Goal: Information Seeking & Learning: Understand process/instructions

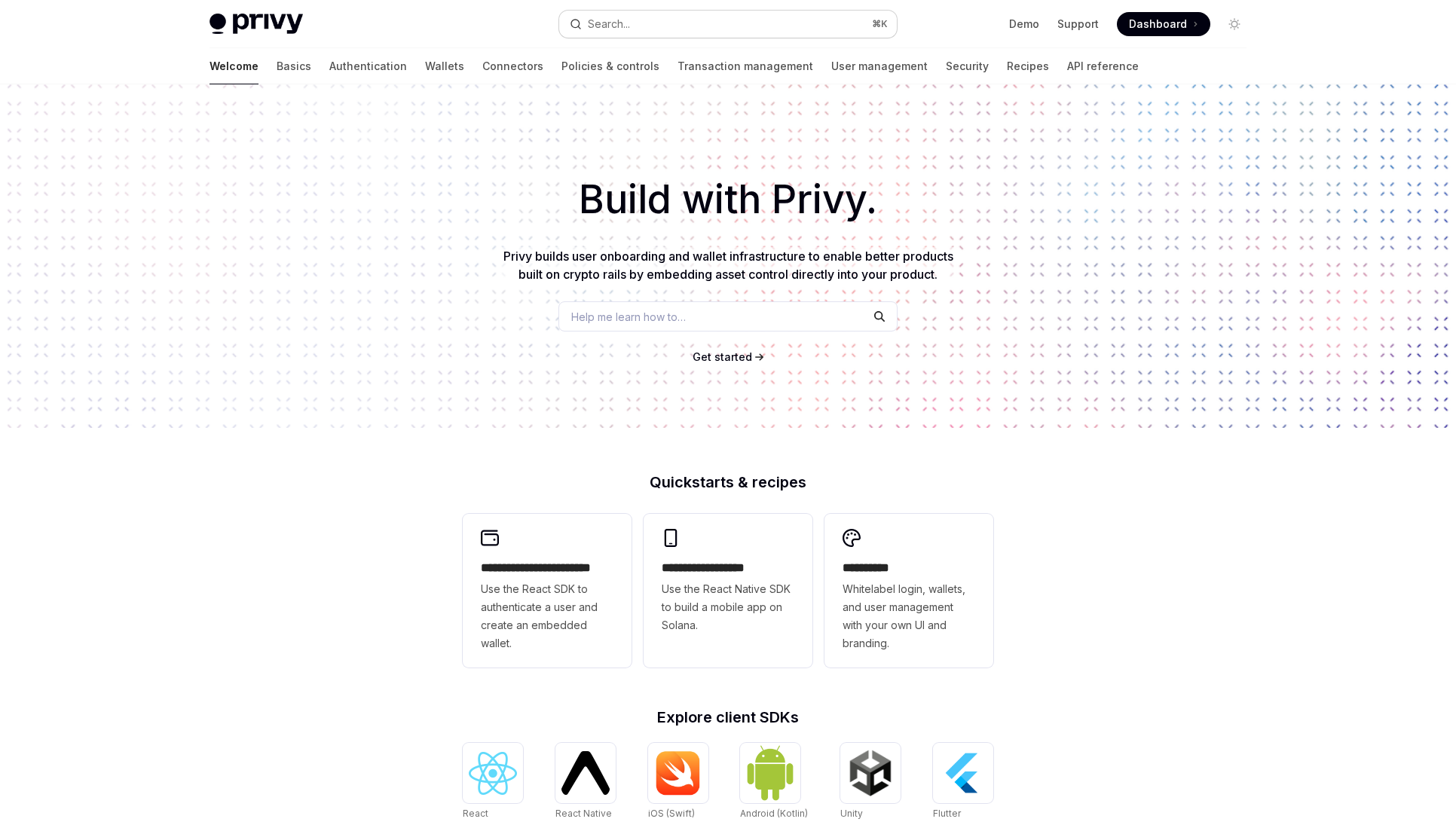
click at [714, 12] on div "Privy Docs home page Search... ⌘ K Demo Support Dashboard Dashboard Search..." at bounding box center [728, 24] width 1037 height 48
click at [714, 21] on button "Search... ⌘ K" at bounding box center [728, 24] width 338 height 27
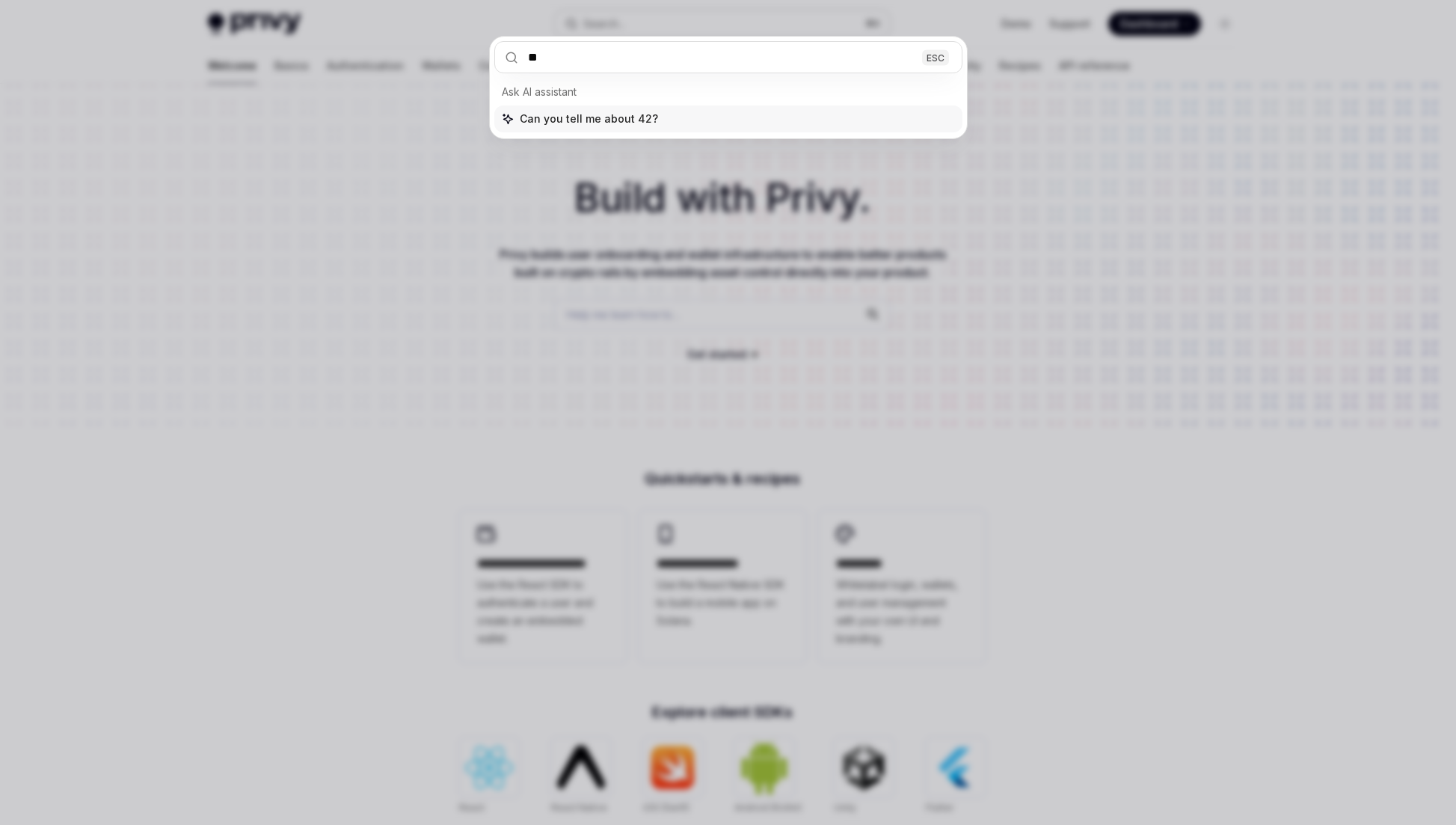
type input "***"
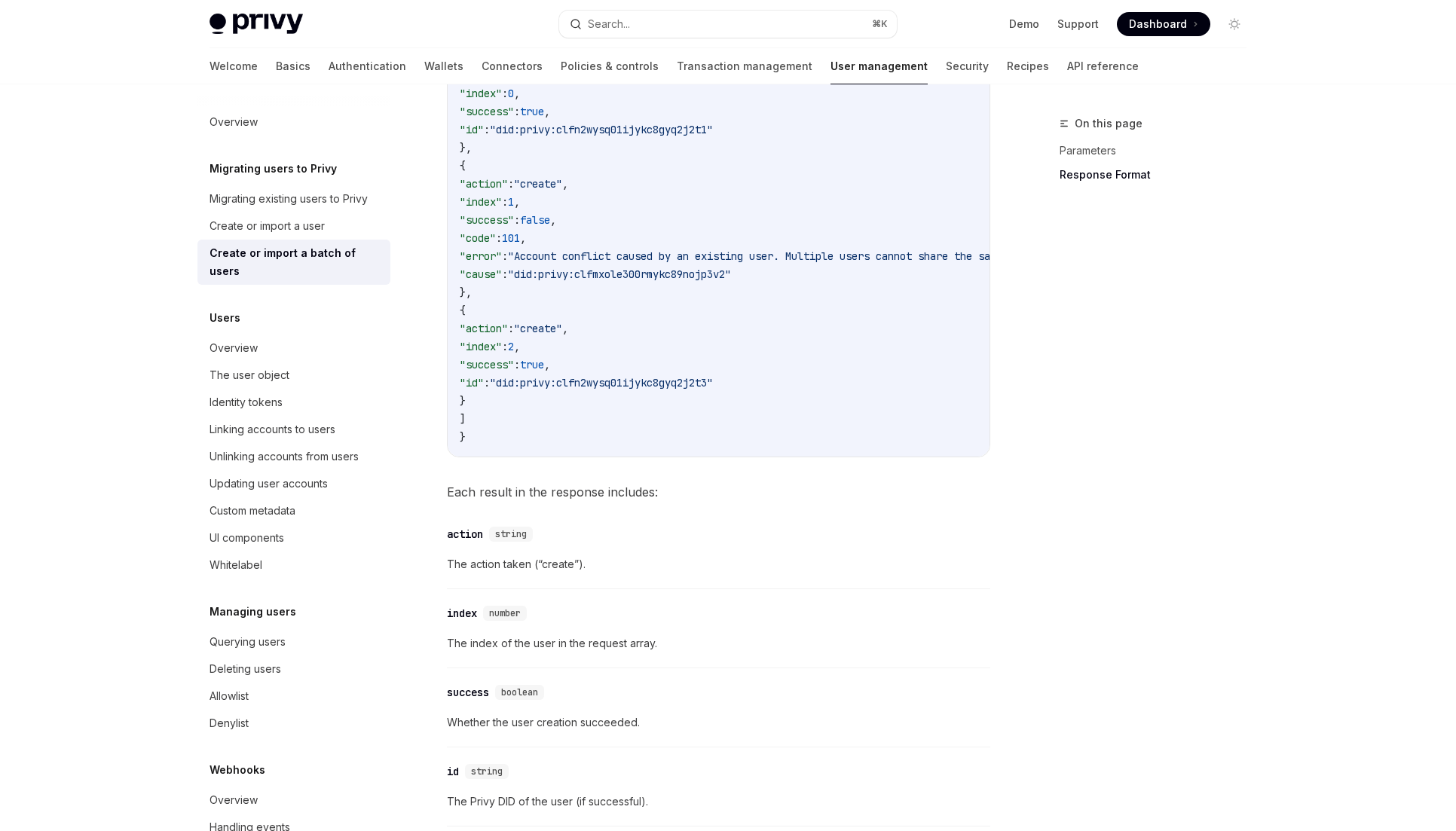
scroll to position [2775, 0]
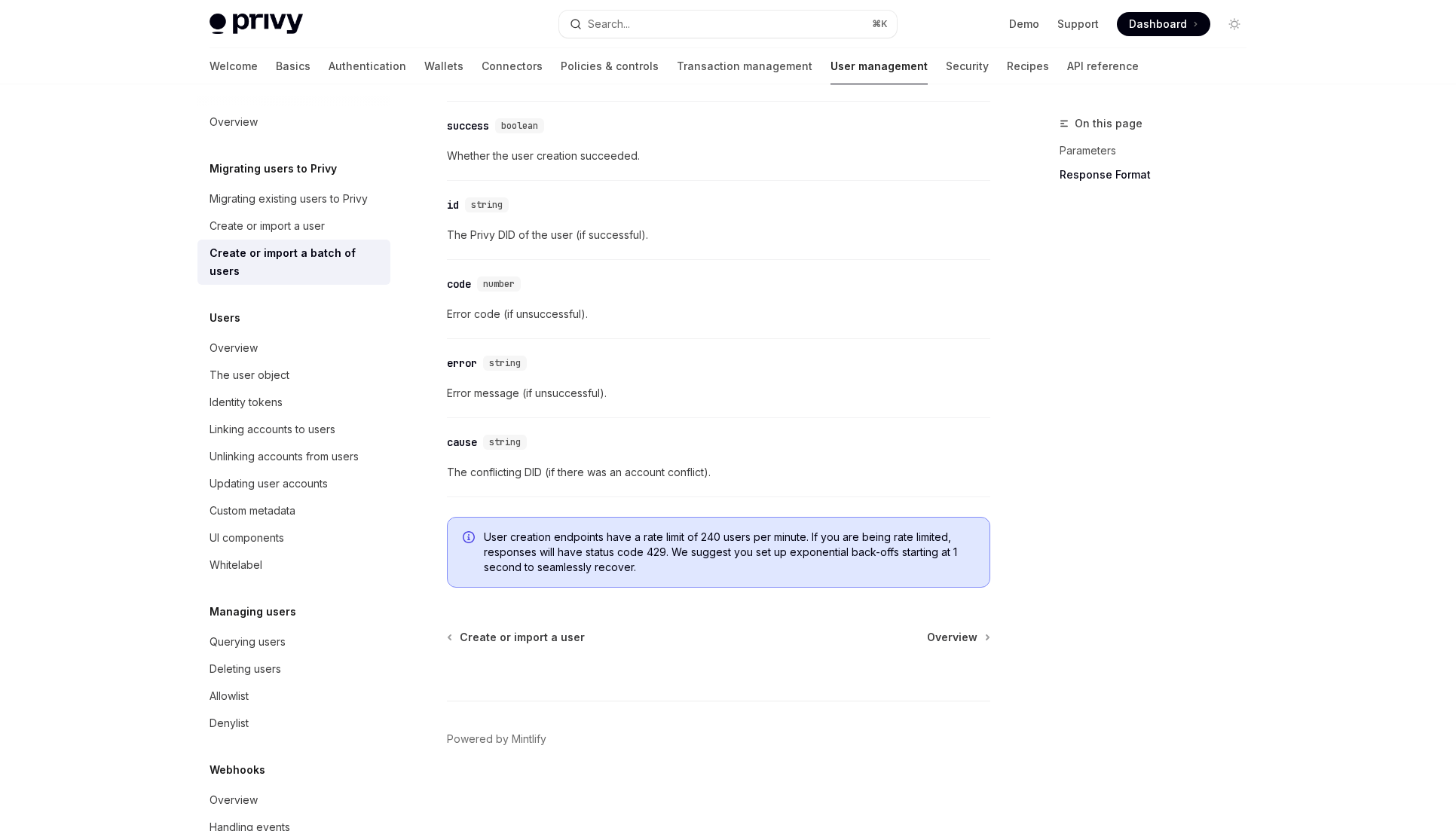
click at [791, 567] on span "User creation endpoints have a rate limit of 240 users per minute. If you are b…" at bounding box center [729, 552] width 491 height 45
drag, startPoint x: 1202, startPoint y: 563, endPoint x: 1174, endPoint y: 517, distance: 53.9
click at [1174, 517] on div "On this page Parameters Response Format" at bounding box center [1144, 472] width 229 height 717
drag, startPoint x: 508, startPoint y: 536, endPoint x: 601, endPoint y: 541, distance: 93.1
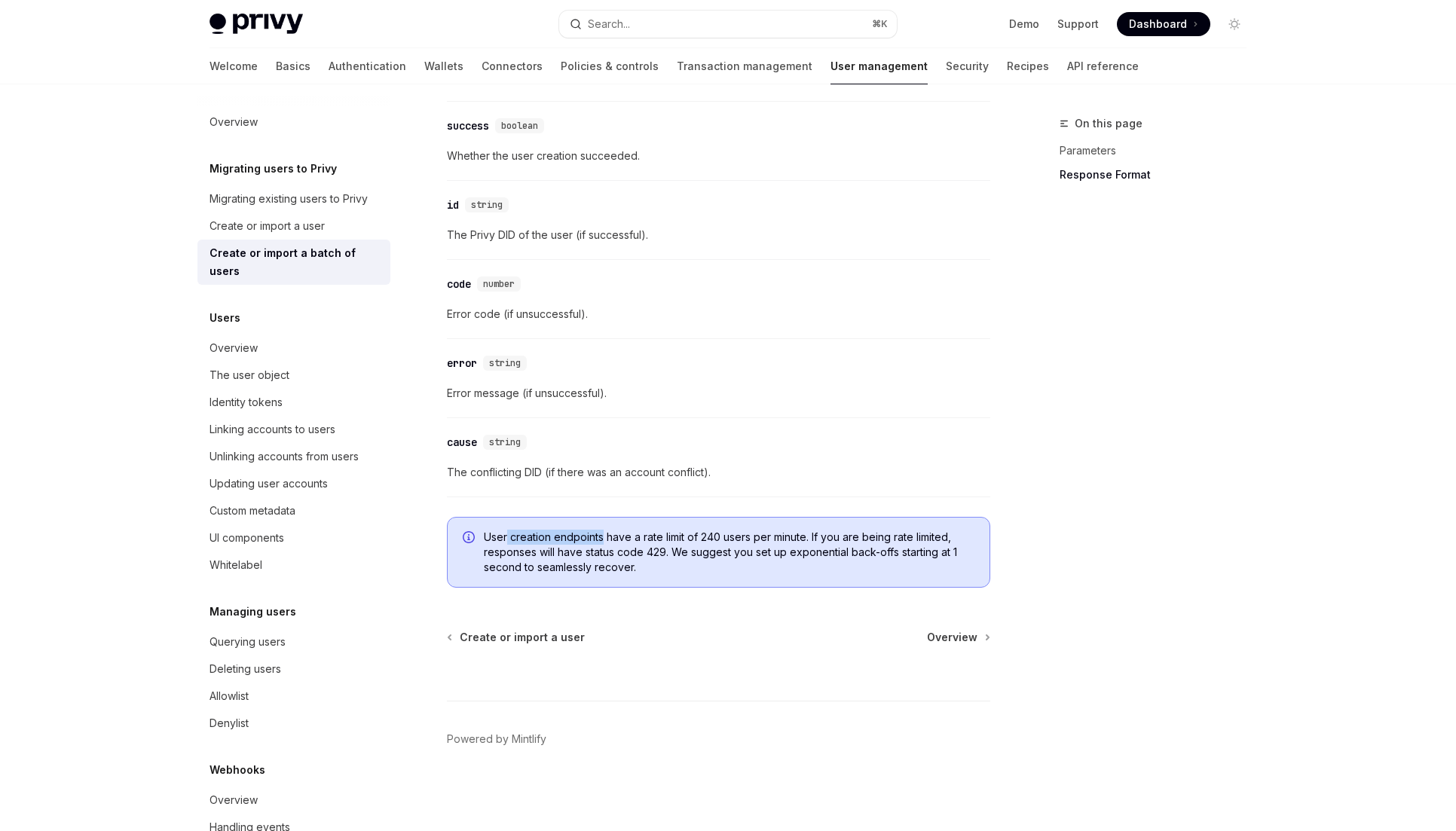
click at [601, 541] on span "User creation endpoints have a rate limit of 240 users per minute. If you are b…" at bounding box center [729, 552] width 491 height 45
click at [1134, 391] on div "On this page Parameters Response Format" at bounding box center [1144, 472] width 229 height 717
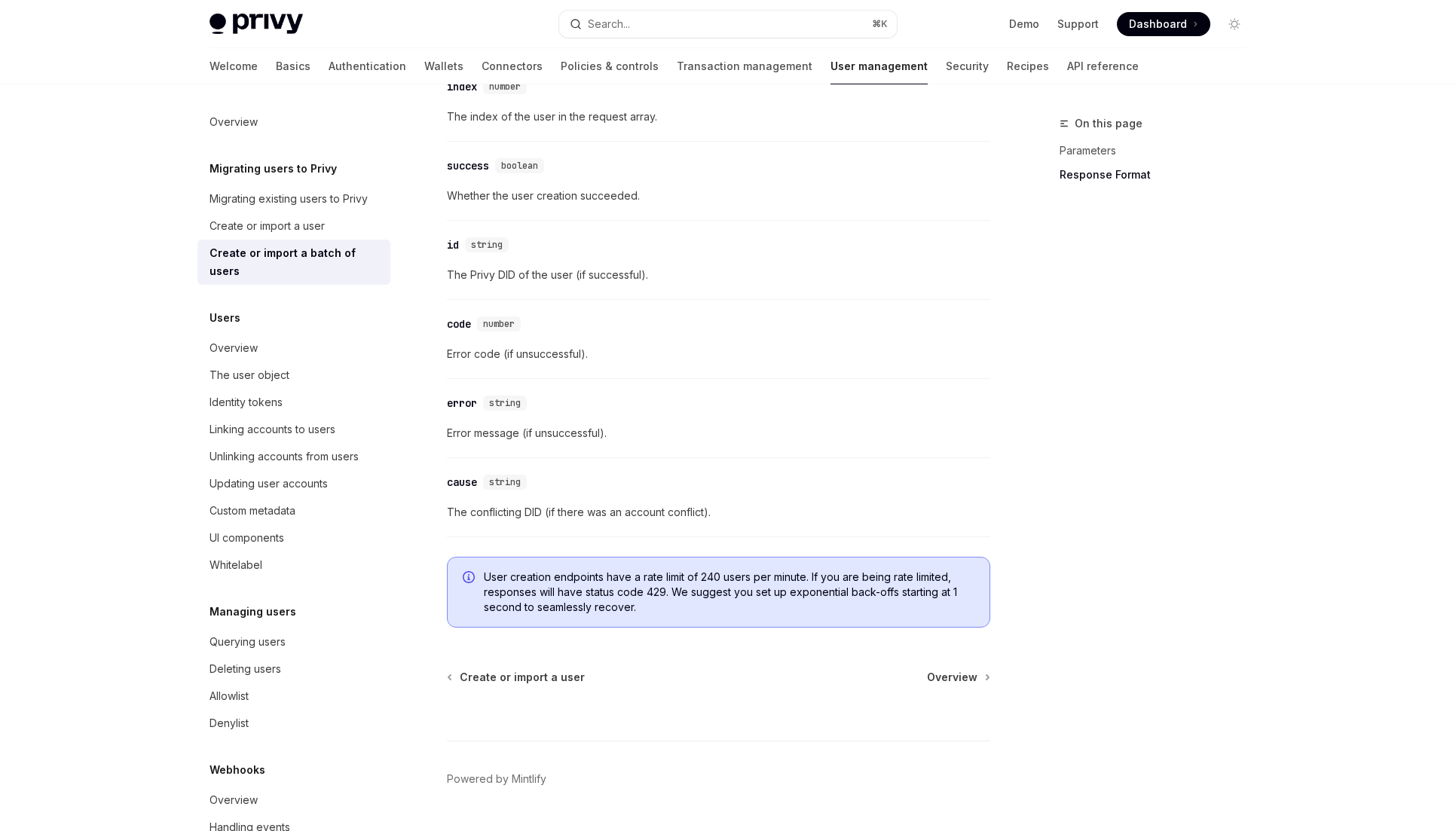
type textarea "*"
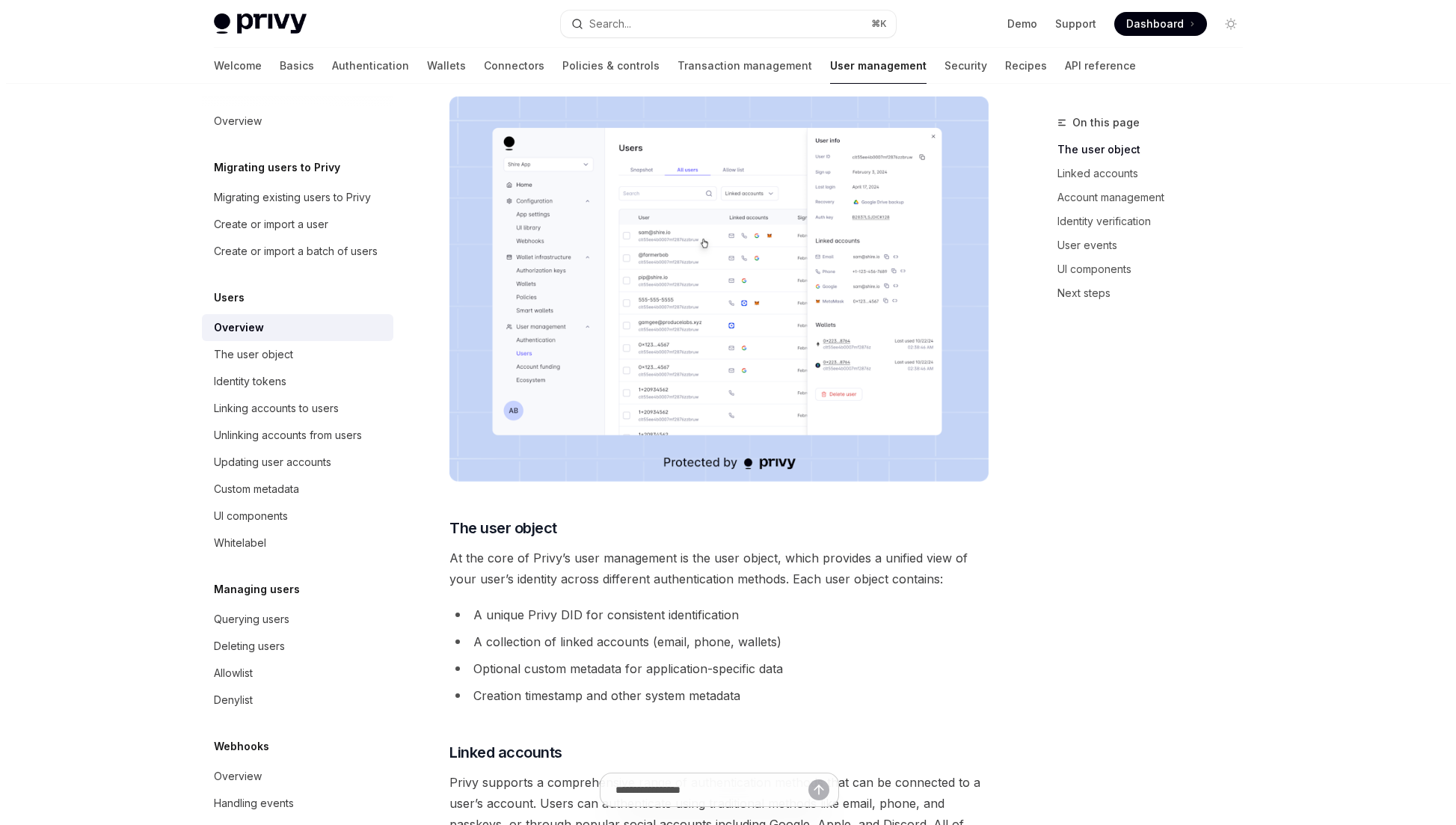
scroll to position [383, 0]
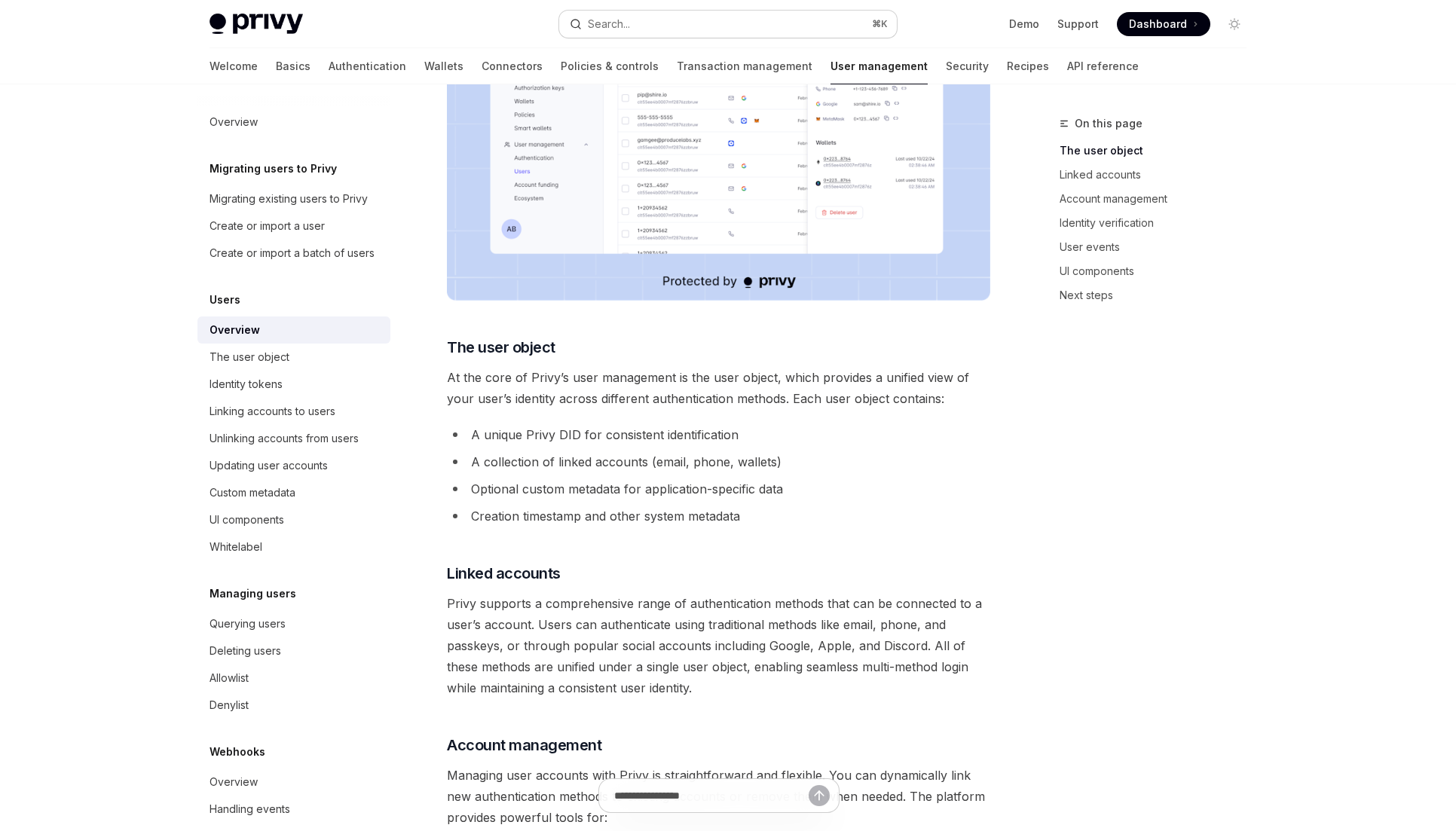
click at [637, 24] on button "Search... ⌘ K" at bounding box center [728, 24] width 338 height 27
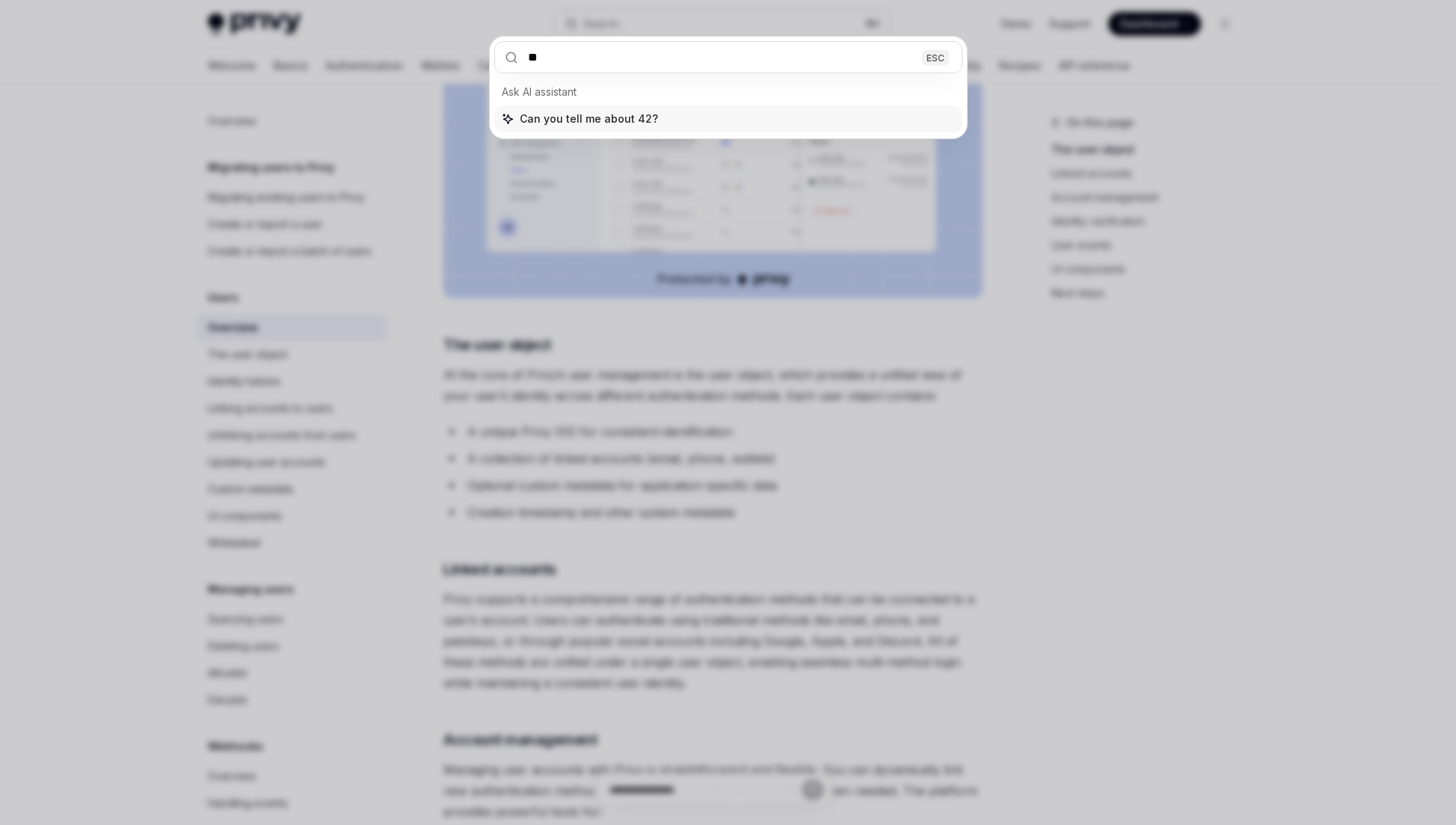
type input "***"
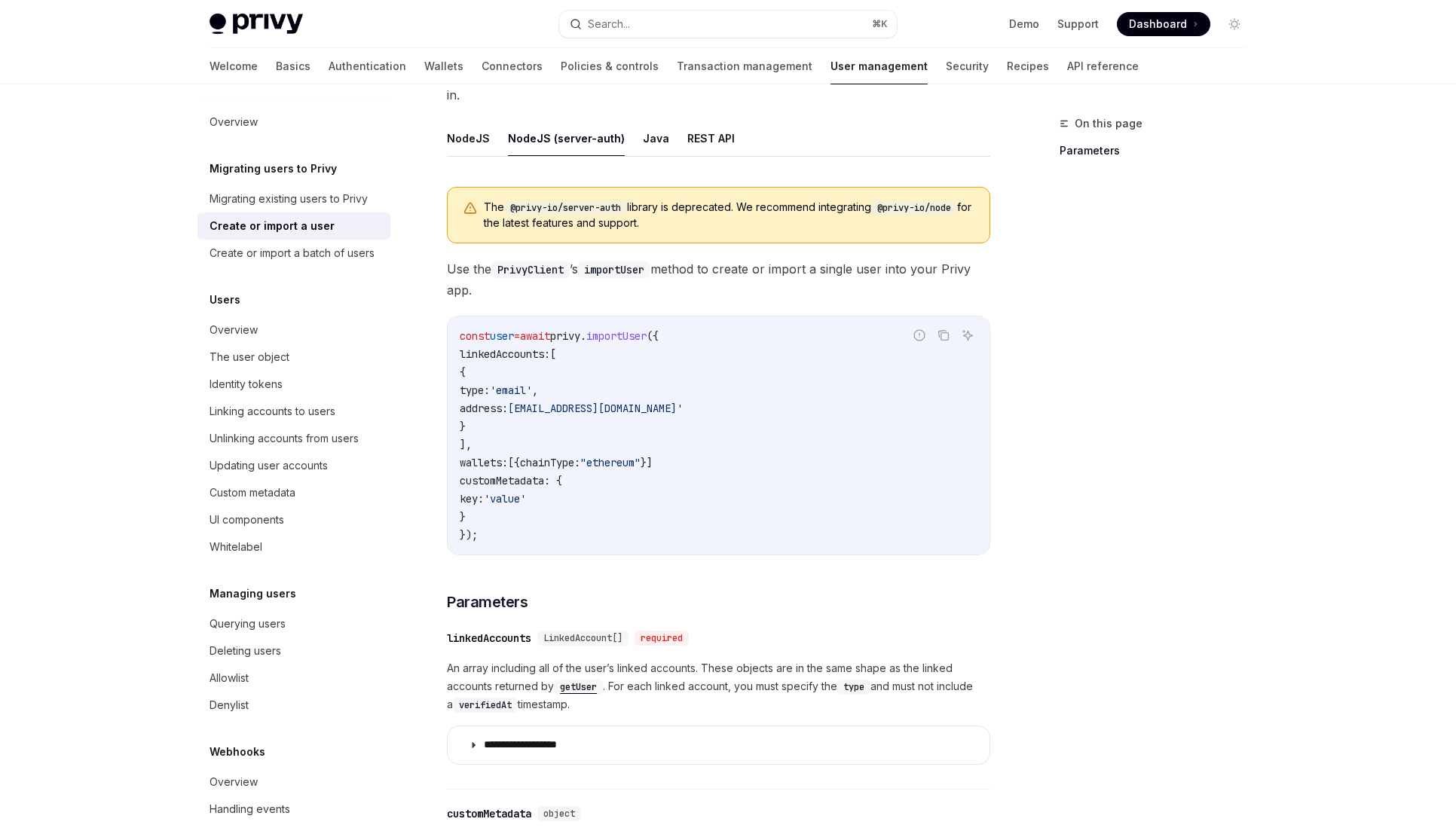
scroll to position [1224, 0]
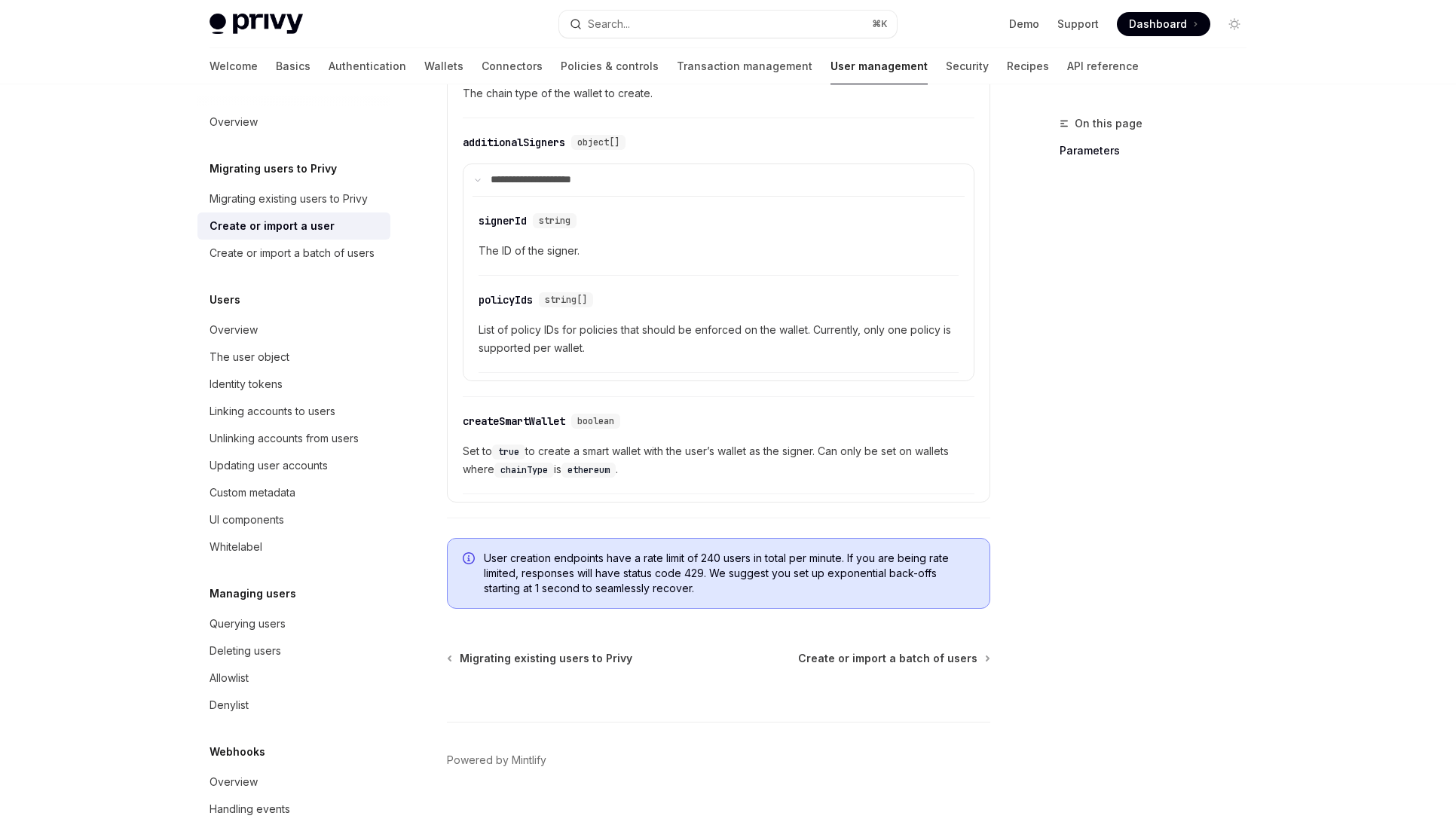
click at [893, 552] on span "User creation endpoints have a rate limit of 240 users in total per minute. If …" at bounding box center [729, 573] width 491 height 45
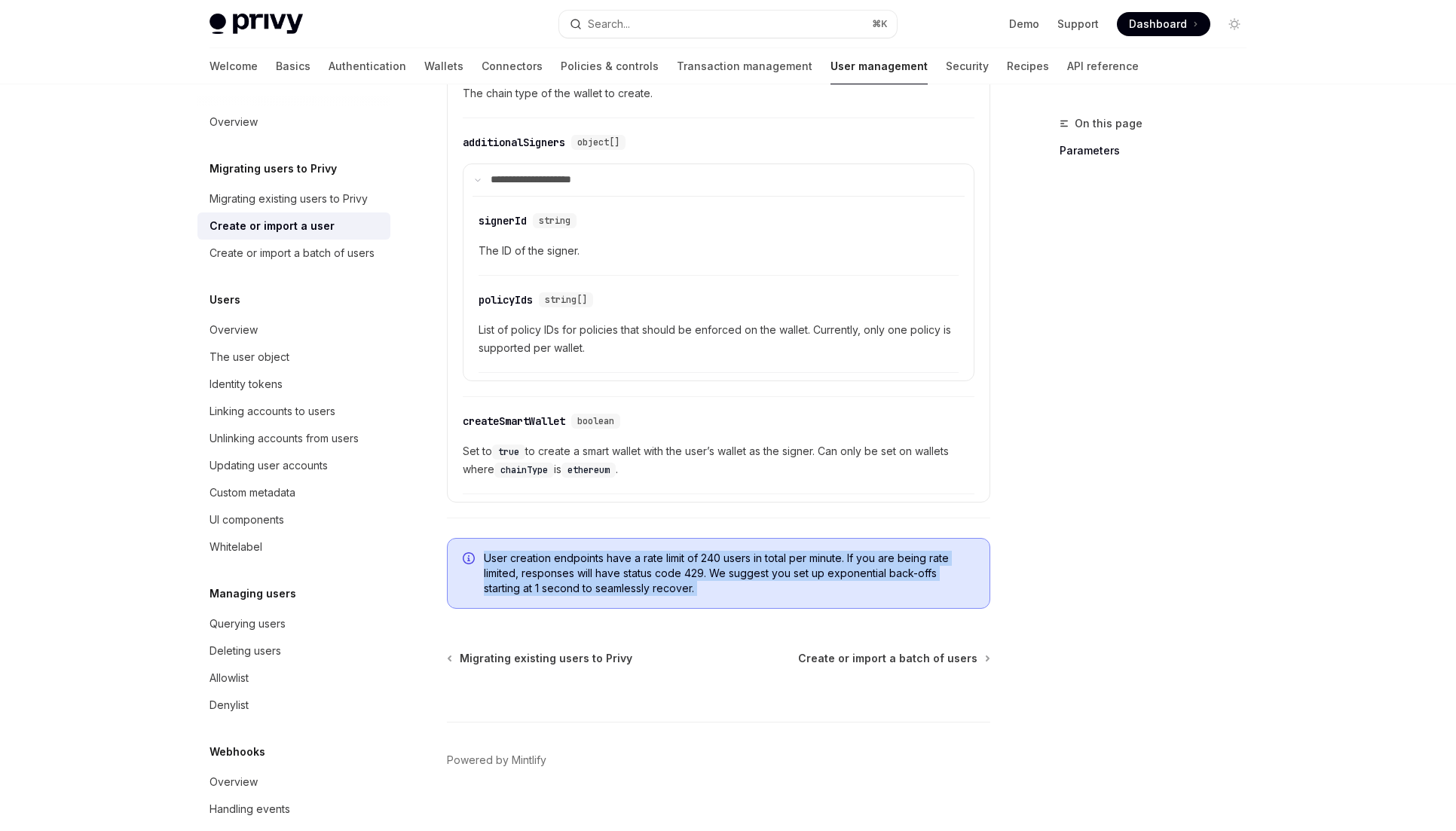
click at [893, 552] on span "User creation endpoints have a rate limit of 240 users in total per minute. If …" at bounding box center [729, 573] width 491 height 45
click at [746, 558] on span "User creation endpoints have a rate limit of 240 users in total per minute. If …" at bounding box center [729, 573] width 491 height 45
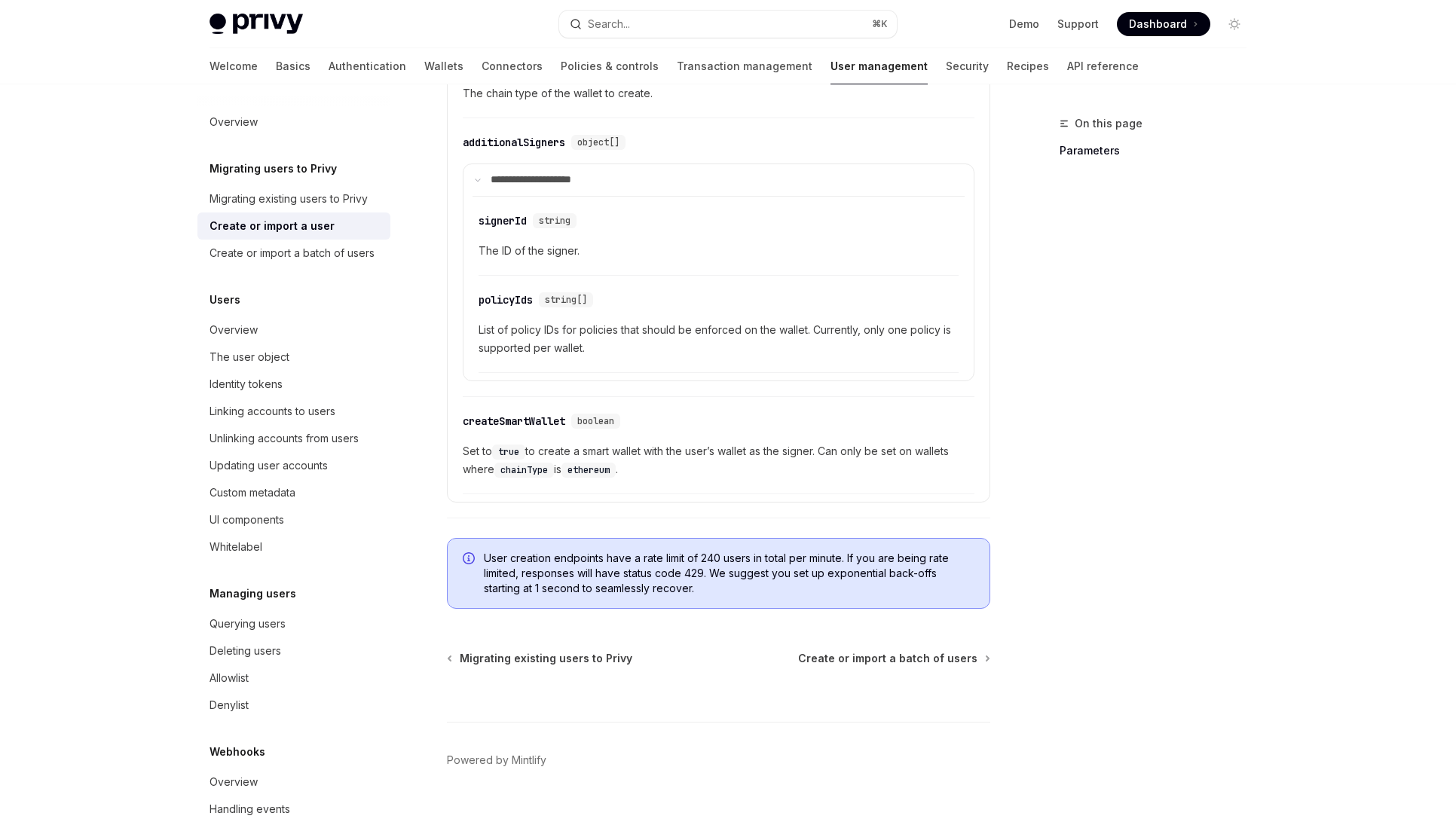
click at [616, 563] on span "User creation endpoints have a rate limit of 240 users in total per minute. If …" at bounding box center [729, 573] width 491 height 45
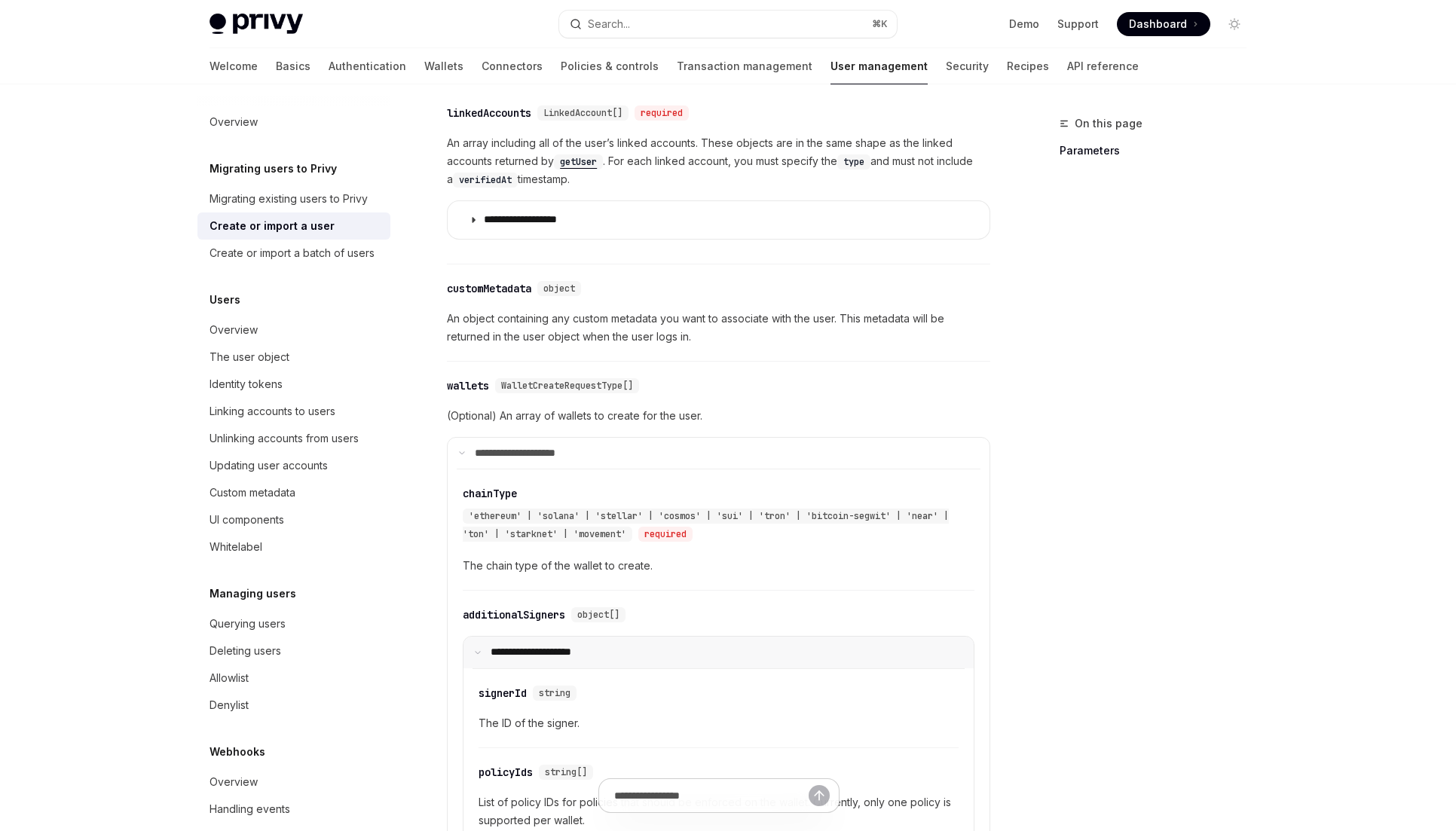
scroll to position [1212, 0]
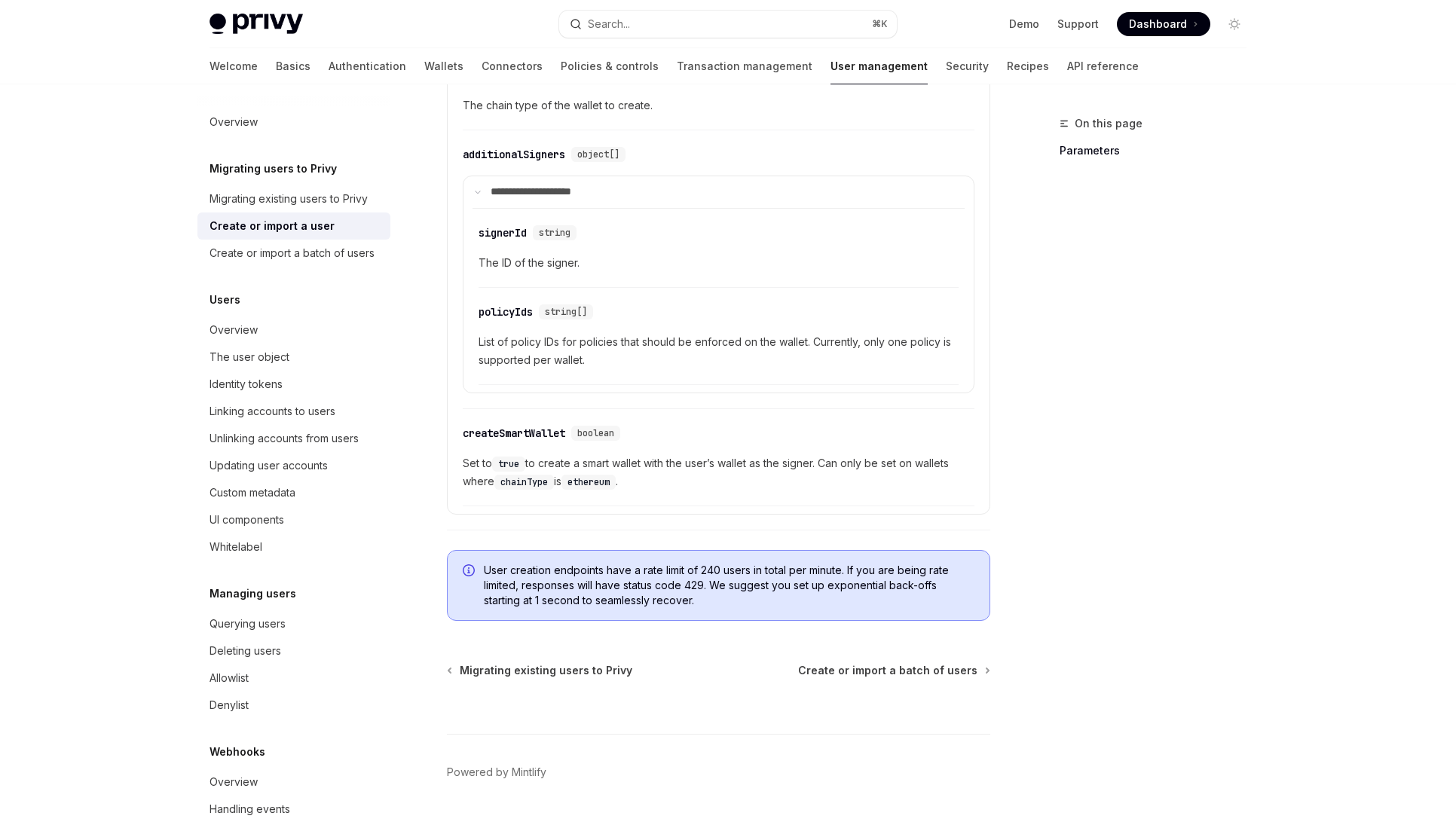
click at [710, 573] on span "User creation endpoints have a rate limit of 240 users in total per minute. If …" at bounding box center [729, 586] width 491 height 45
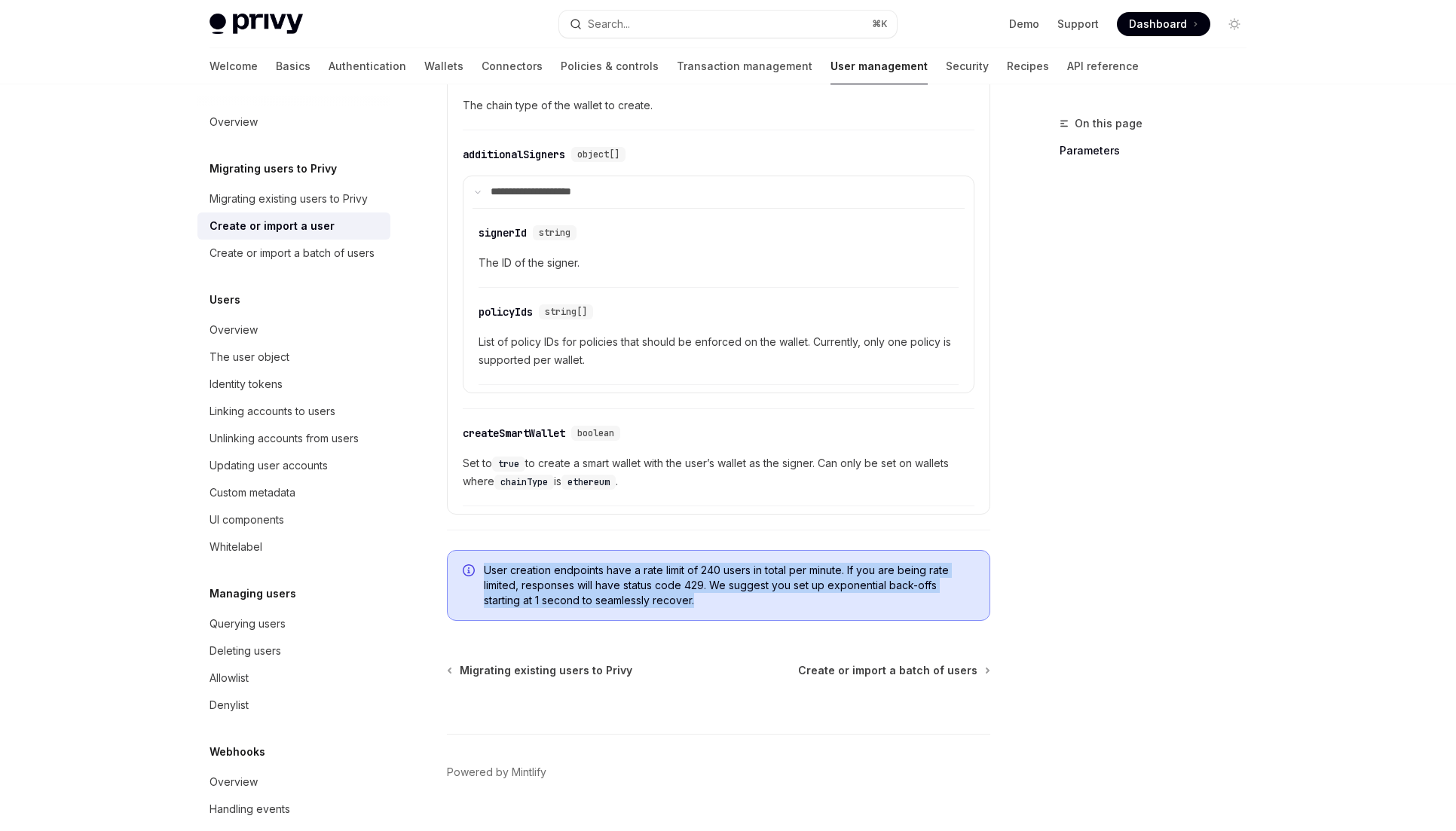
drag, startPoint x: 707, startPoint y: 581, endPoint x: 469, endPoint y: 543, distance: 241.0
click at [469, 550] on div "User creation endpoints have a rate limit of 240 users in total per minute. If …" at bounding box center [718, 585] width 543 height 71
copy span "User creation endpoints have a rate limit of 240 users in total per minute. If …"
click at [268, 207] on div "Migrating existing users to Privy" at bounding box center [288, 198] width 158 height 18
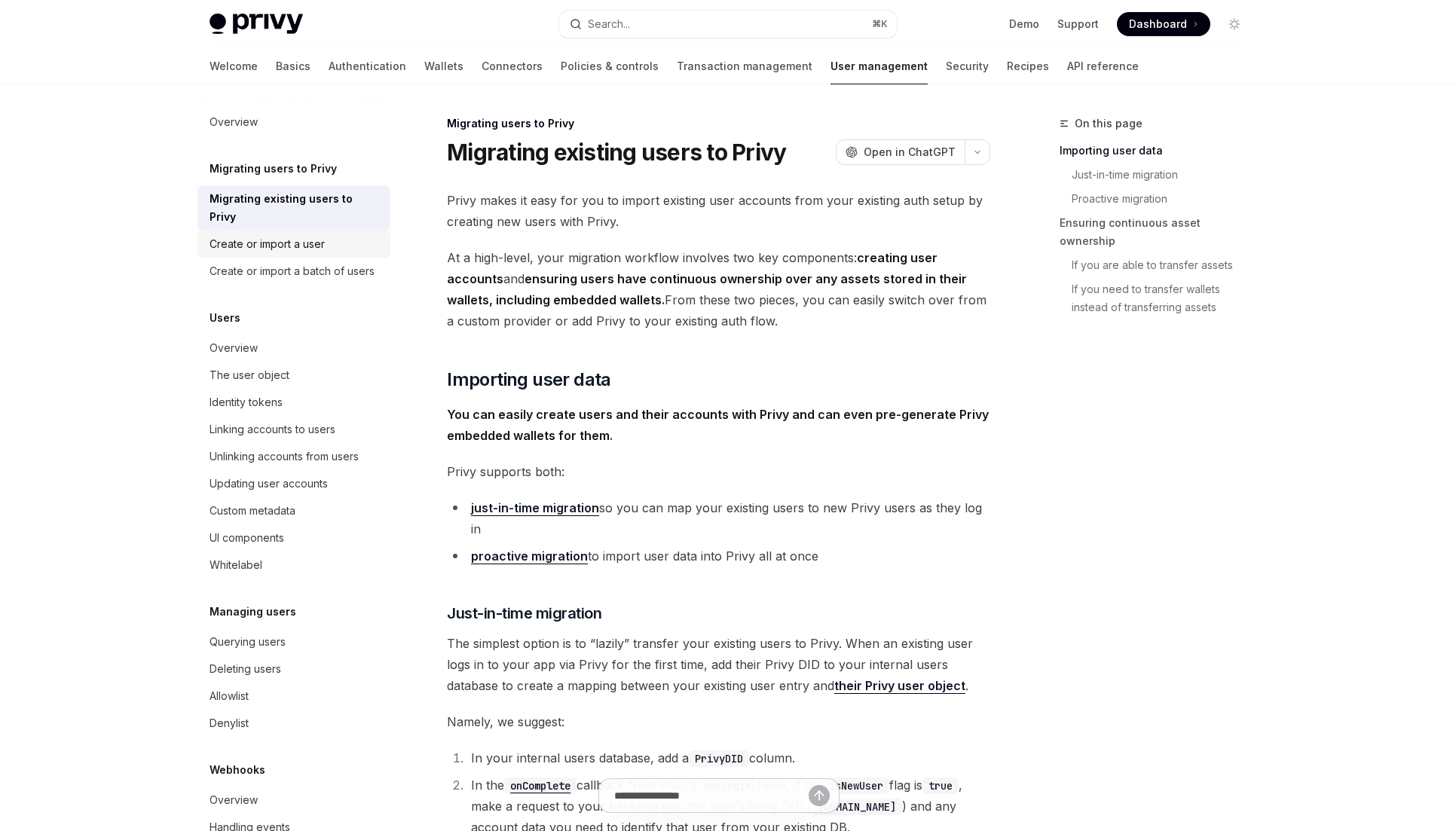
click at [271, 245] on div "Create or import a user" at bounding box center [267, 244] width 115 height 18
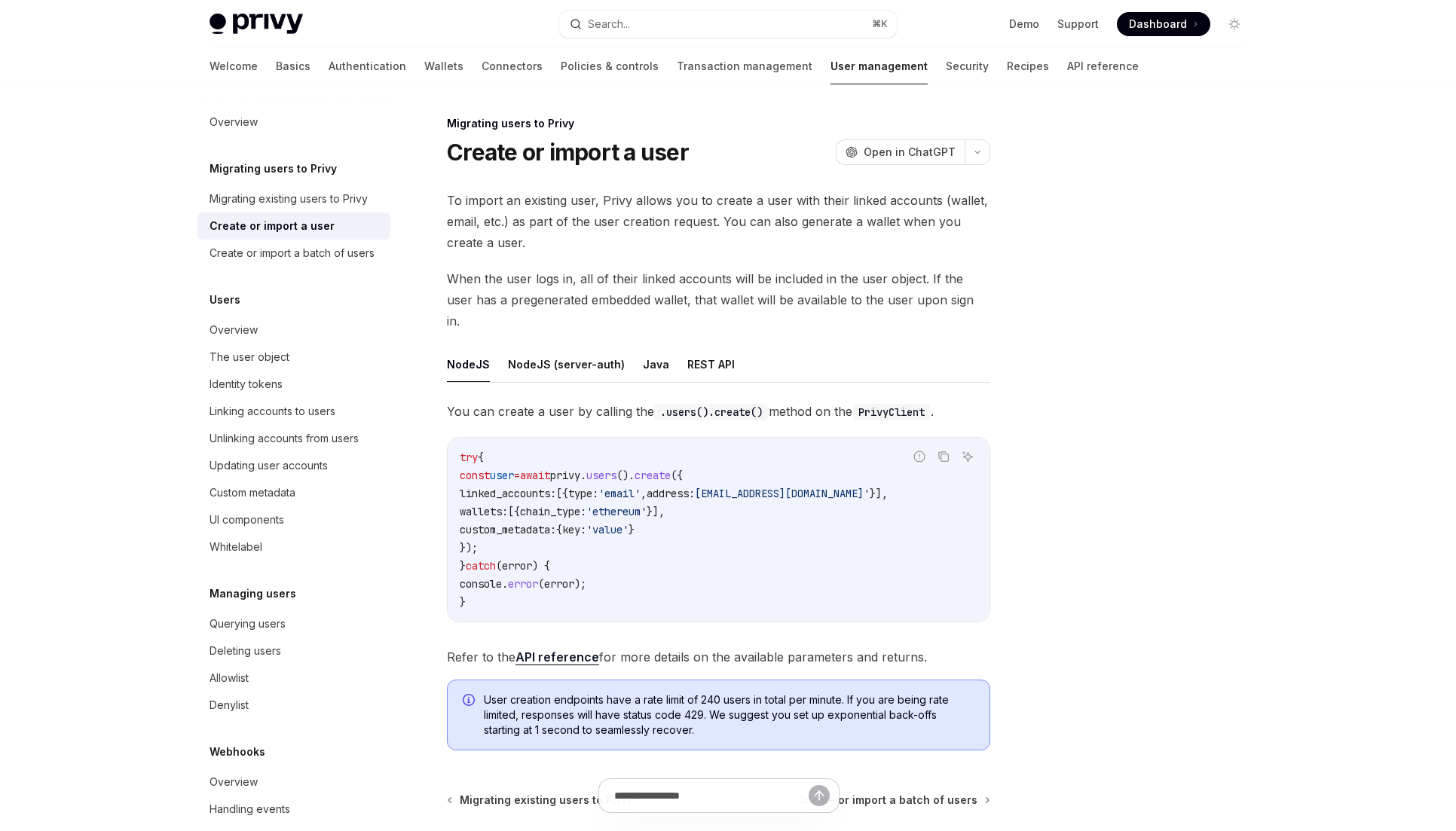
scroll to position [142, 0]
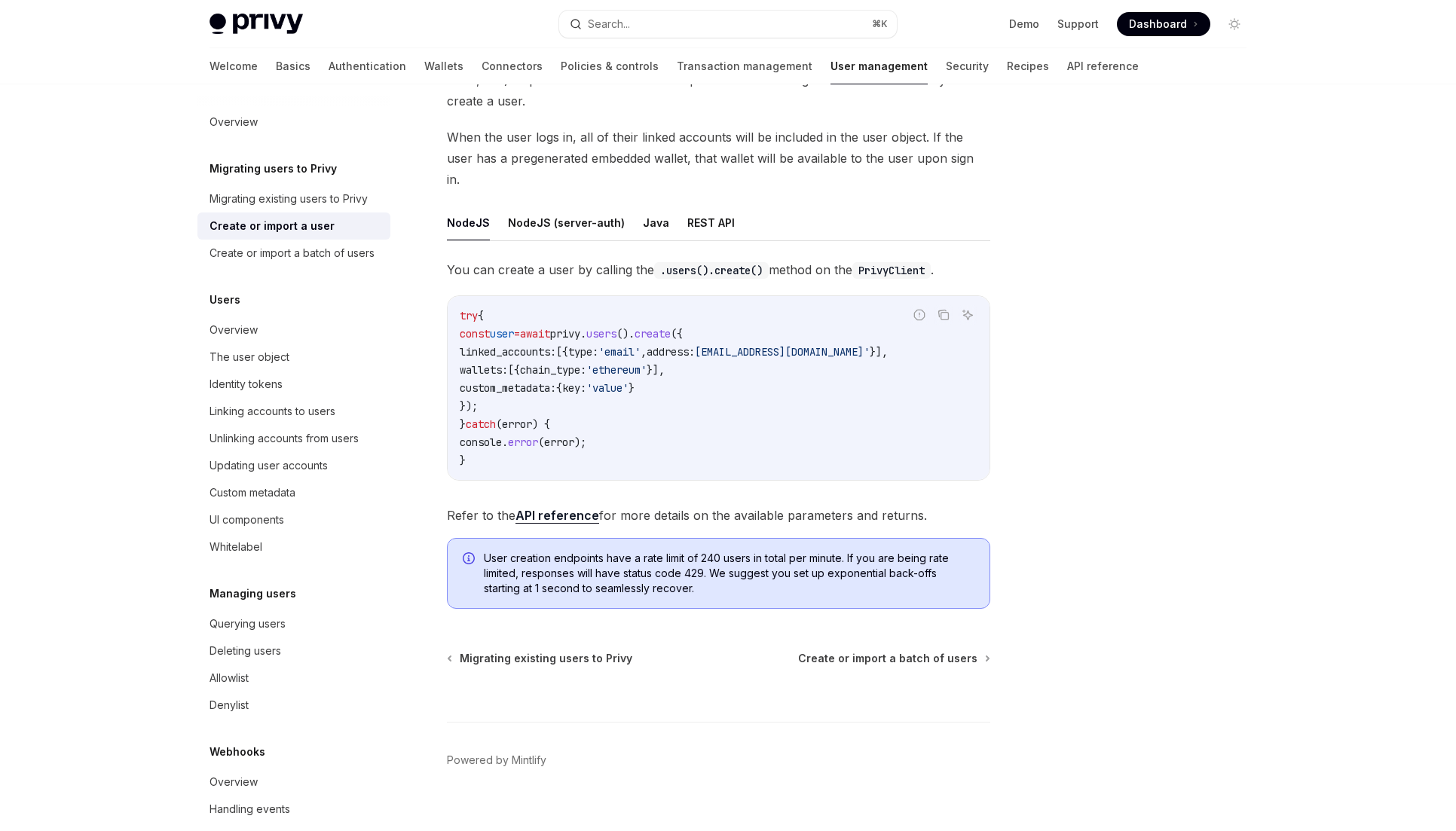
type textarea "*"
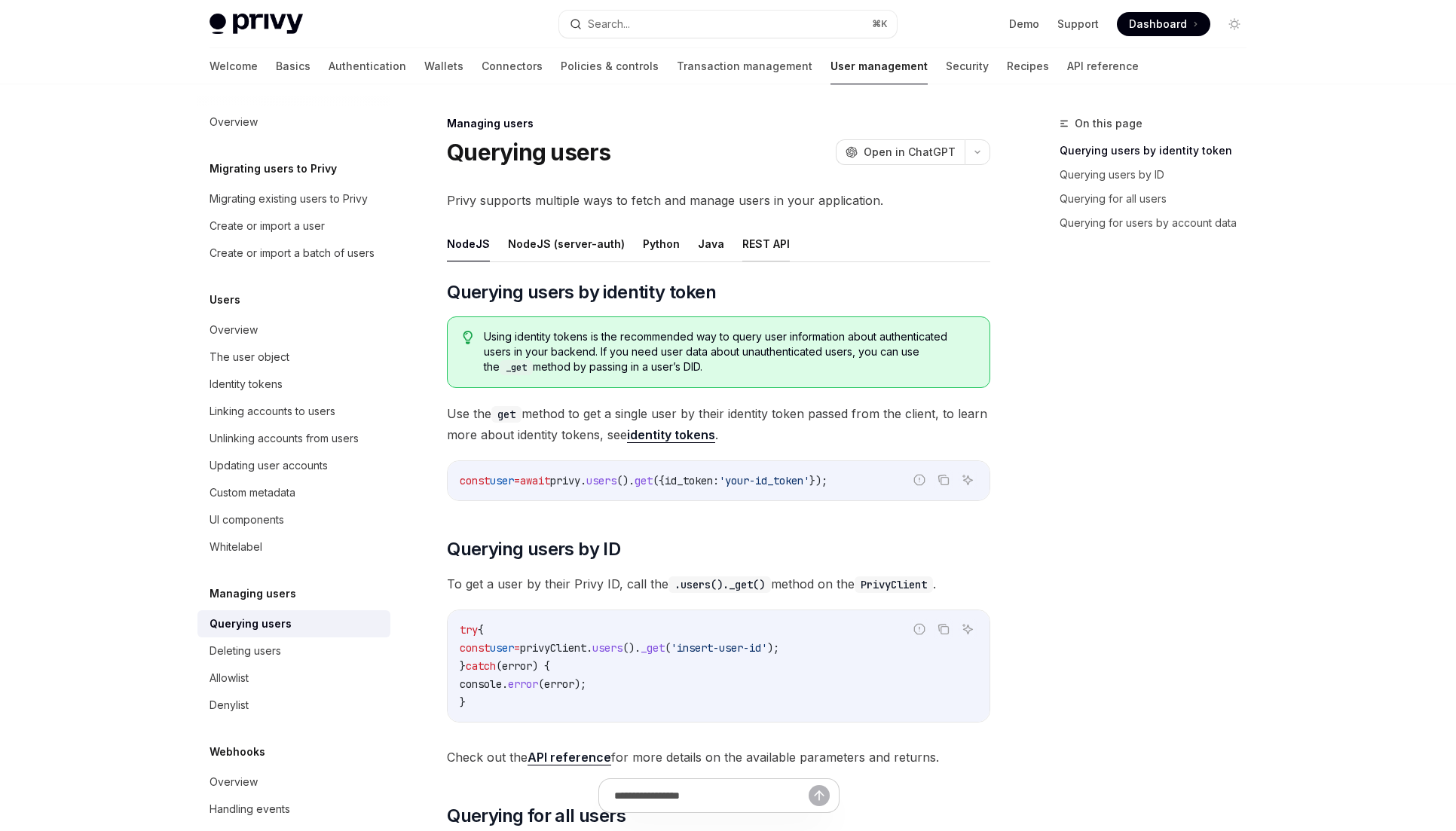
click at [746, 243] on button "REST API" at bounding box center [766, 244] width 47 height 36
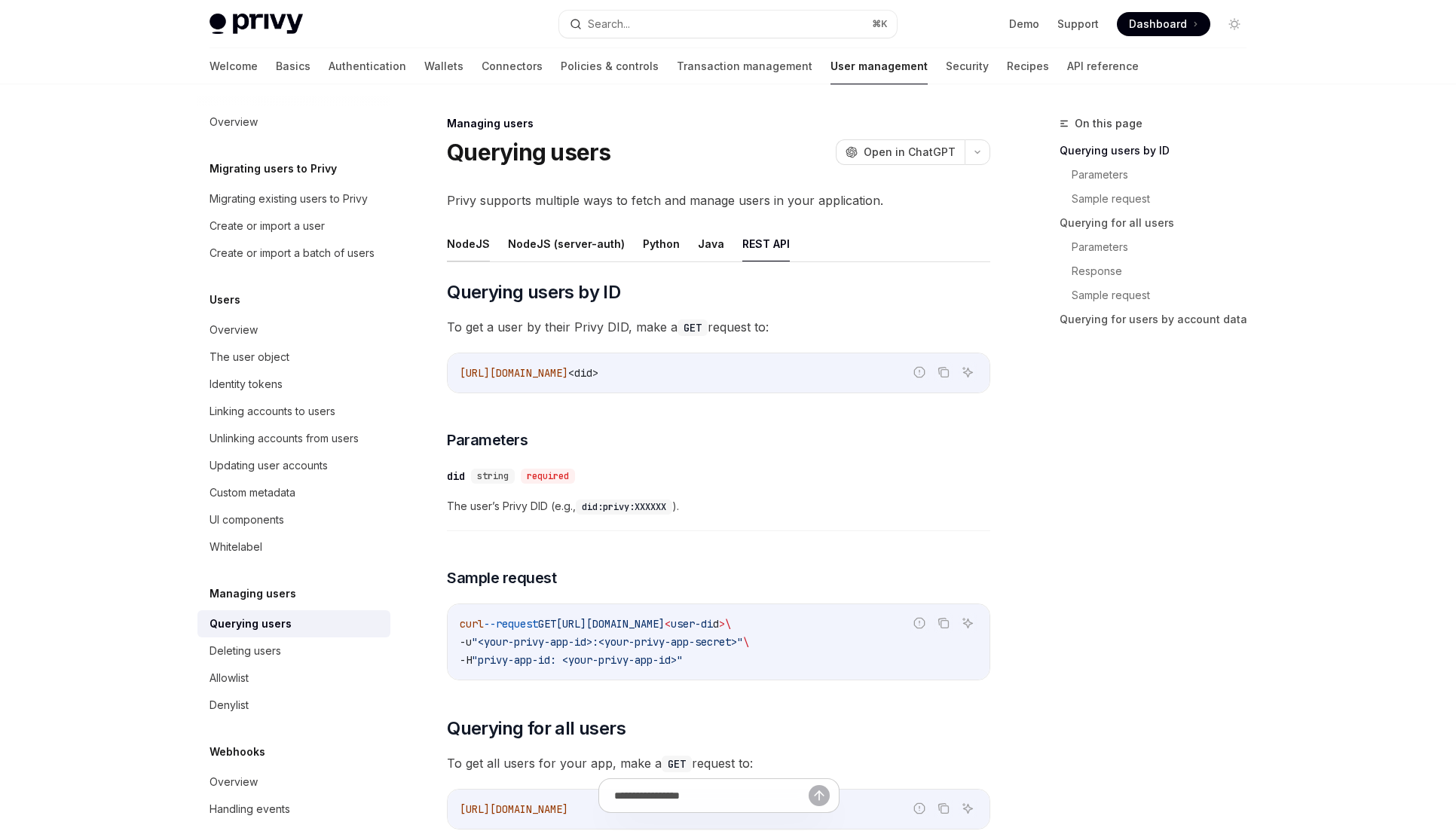
click at [476, 244] on button "NodeJS" at bounding box center [468, 244] width 43 height 36
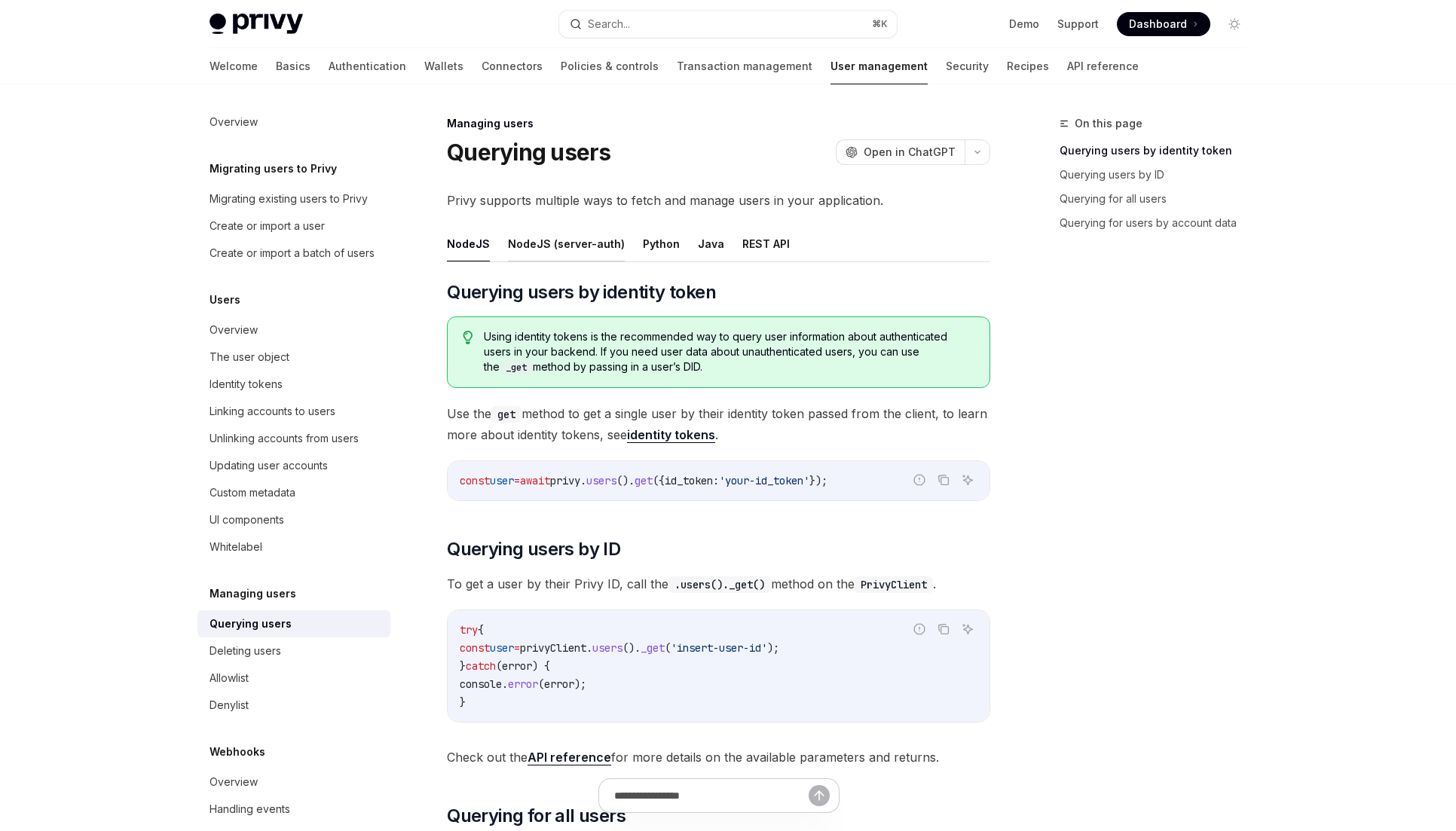
click at [525, 247] on button "NodeJS (server-auth)" at bounding box center [567, 244] width 117 height 36
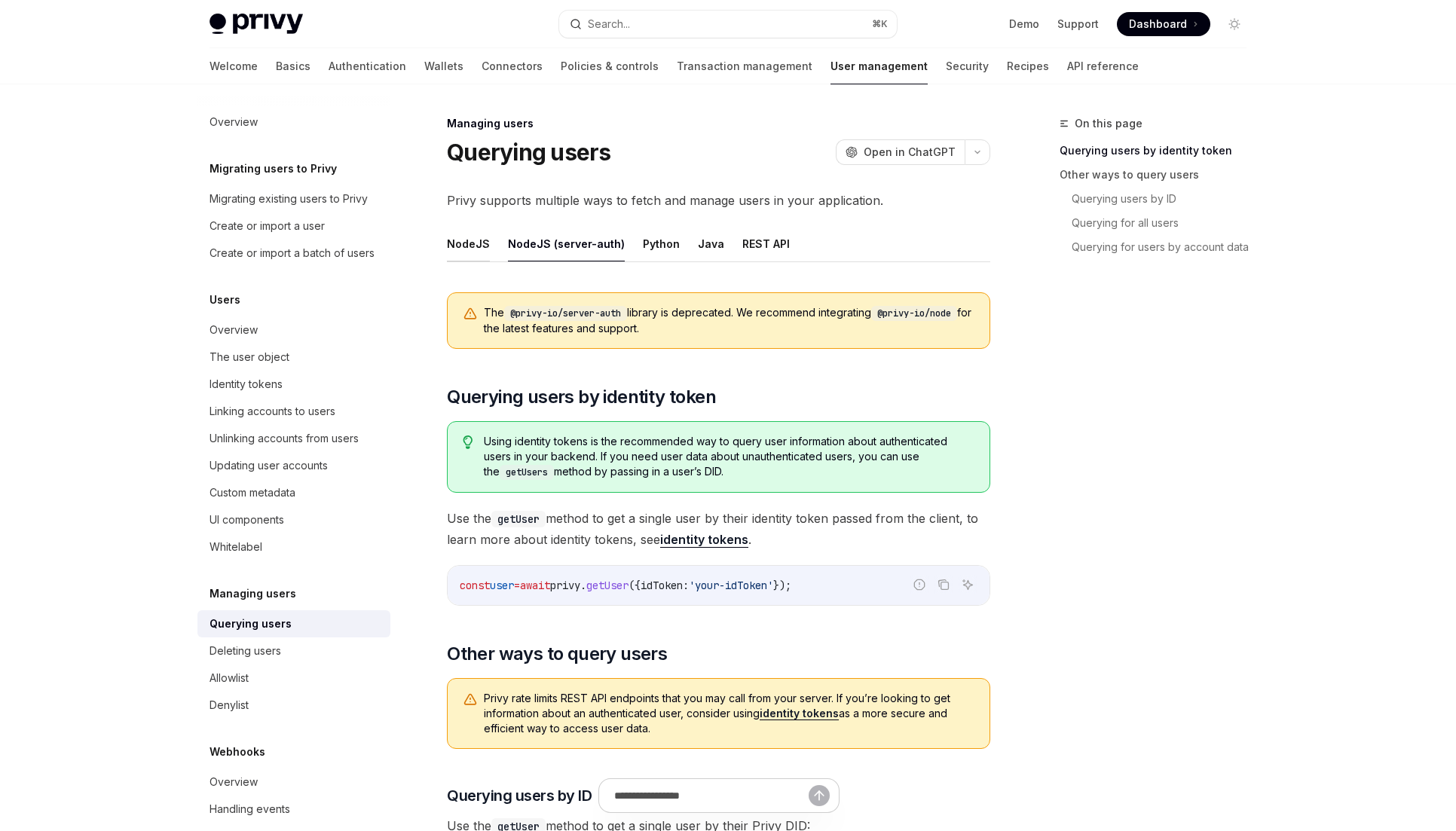
click at [447, 245] on button "NodeJS" at bounding box center [468, 244] width 43 height 36
type textarea "*"
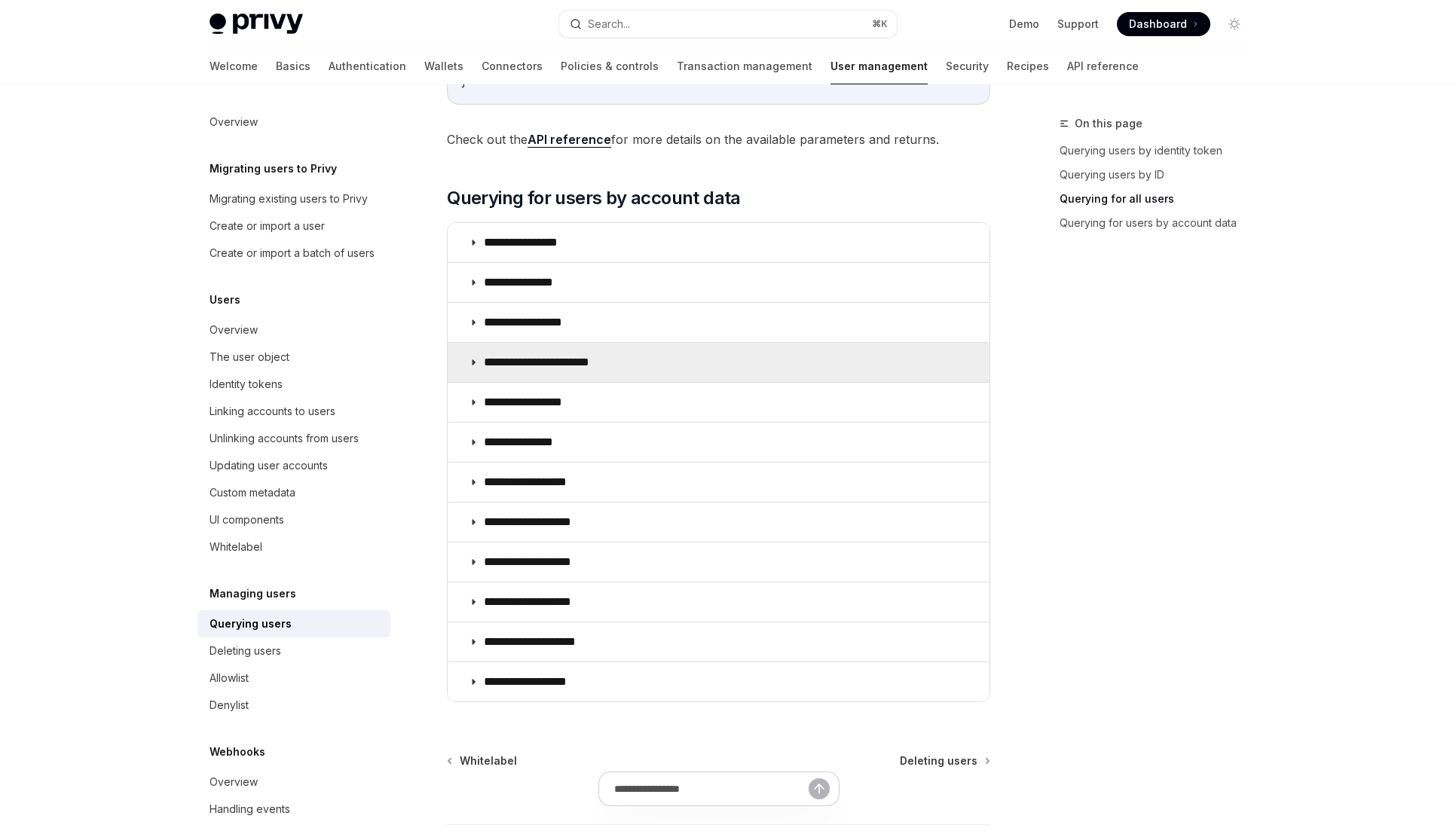
scroll to position [1027, 0]
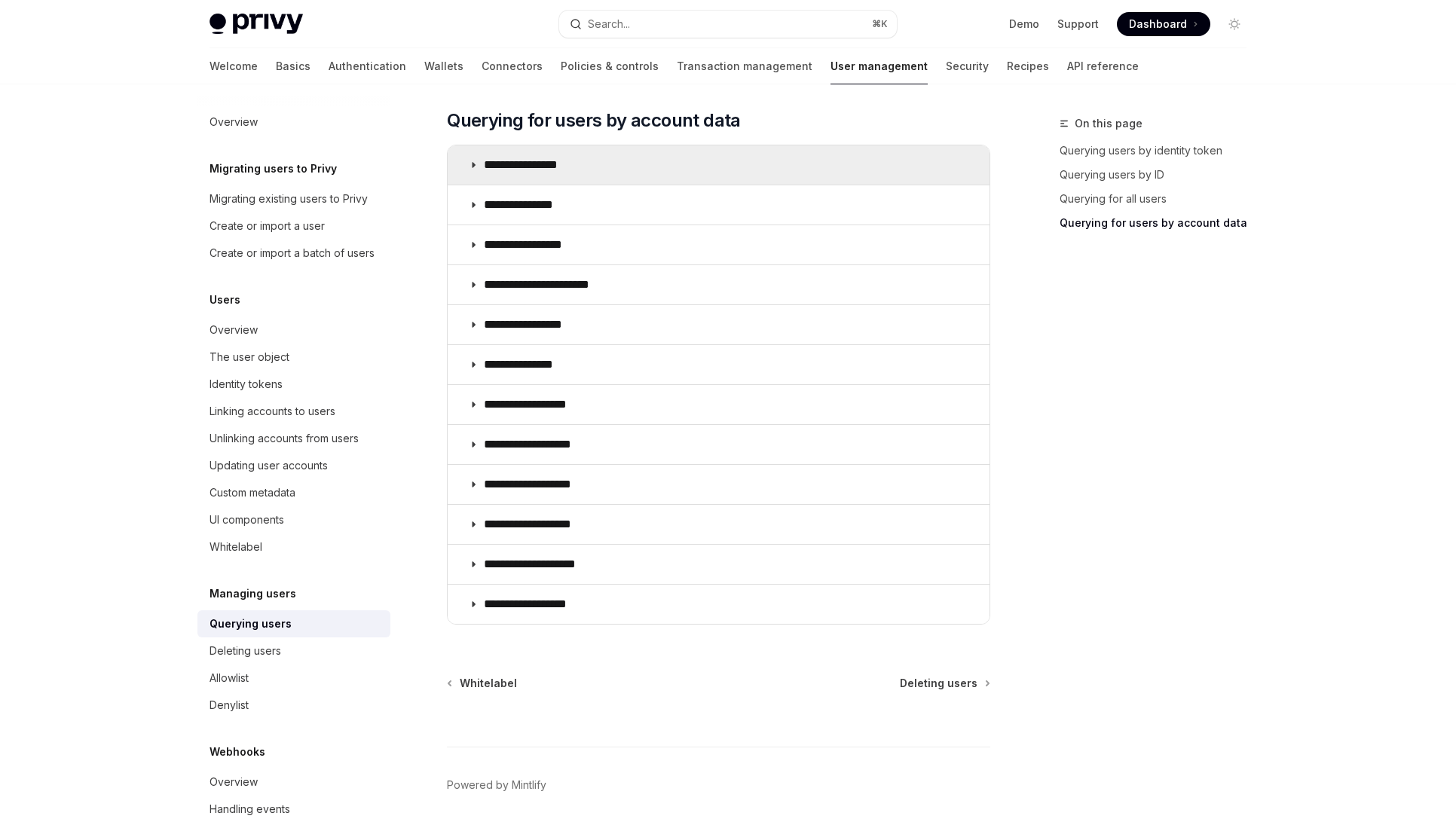
click at [609, 172] on summary "**********" at bounding box center [718, 165] width 542 height 39
